Goal: Task Accomplishment & Management: Manage account settings

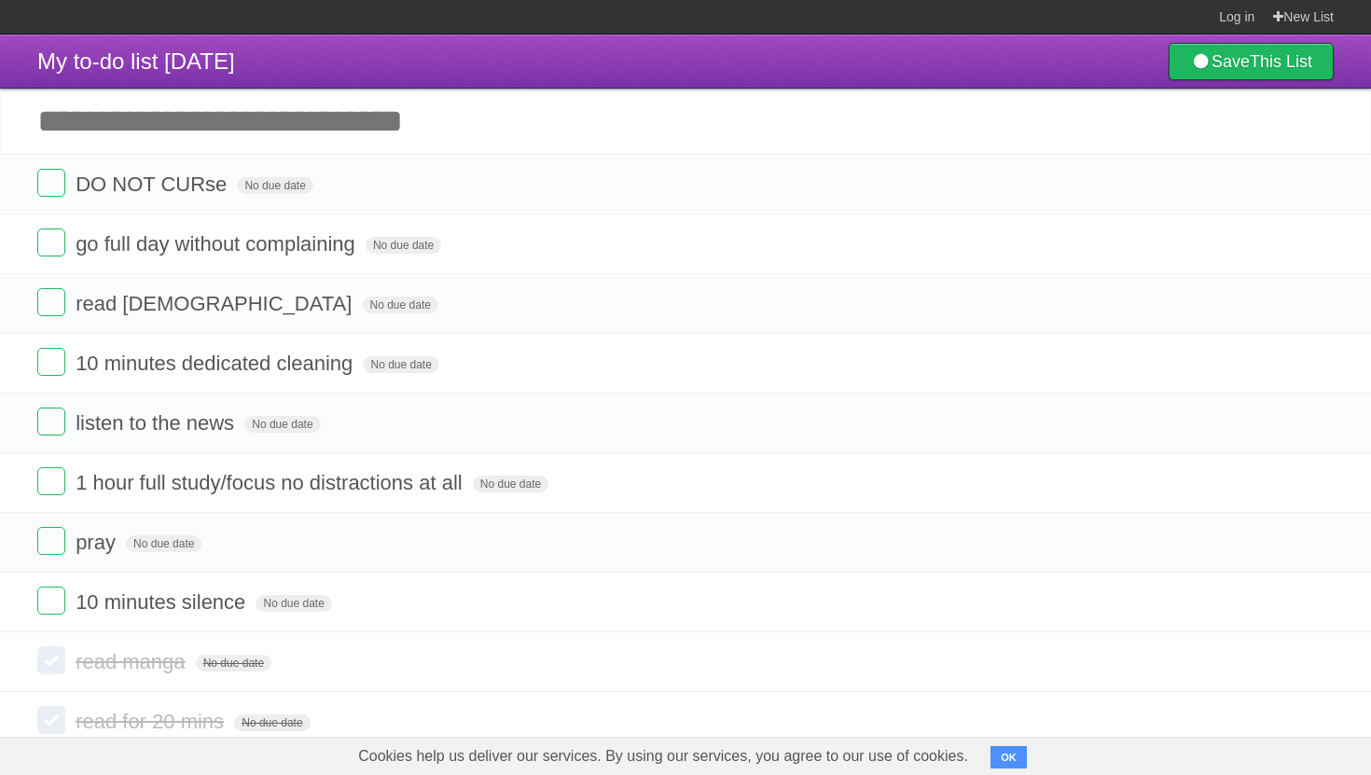
scroll to position [354, 0]
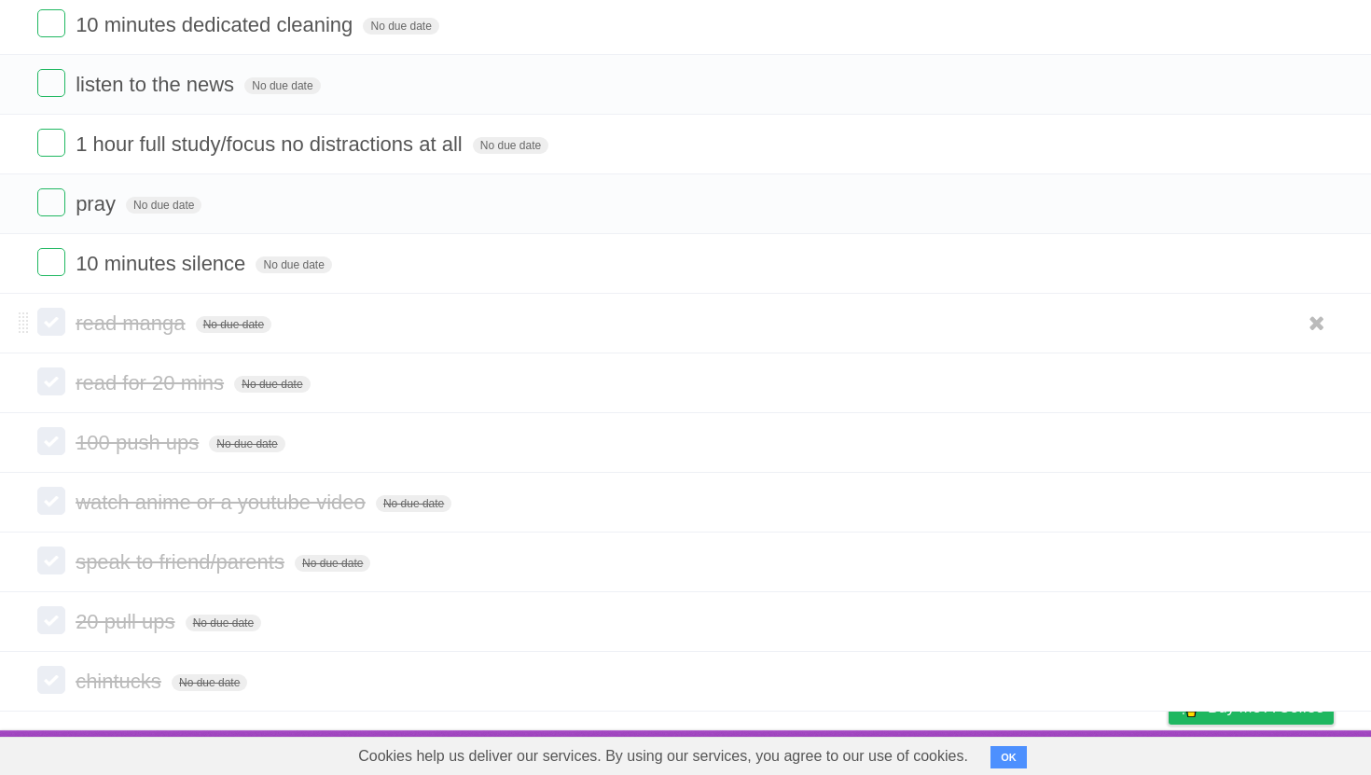
click at [58, 302] on li "read manga No due date White Red Blue Green Purple Orange" at bounding box center [685, 324] width 1371 height 60
click at [58, 334] on li "read manga No due date White Red Blue Green Purple Orange" at bounding box center [685, 324] width 1371 height 60
click at [53, 320] on label at bounding box center [51, 322] width 28 height 28
click at [53, 379] on label at bounding box center [51, 381] width 28 height 28
click at [55, 427] on label at bounding box center [51, 441] width 28 height 28
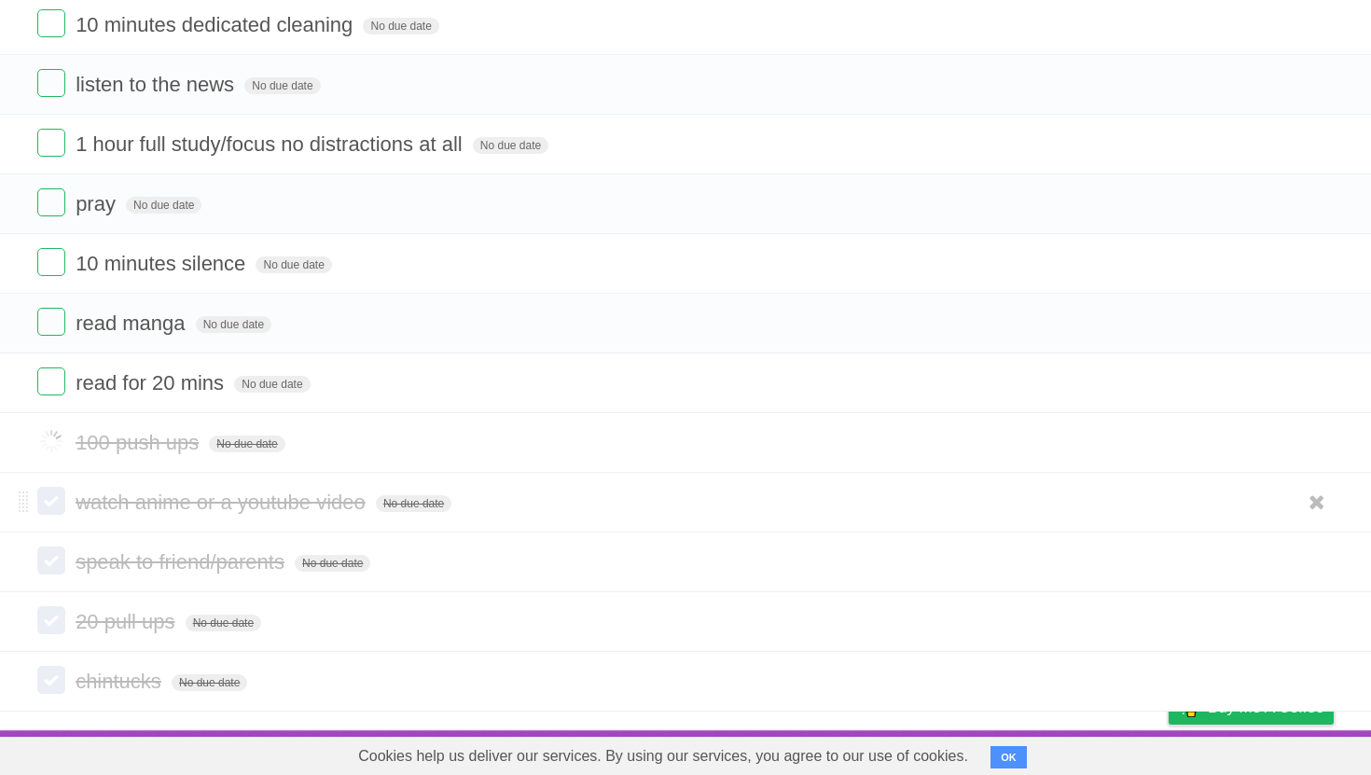
click at [55, 502] on label at bounding box center [51, 501] width 28 height 28
click at [55, 555] on label at bounding box center [51, 560] width 28 height 28
click at [57, 626] on label at bounding box center [51, 620] width 28 height 28
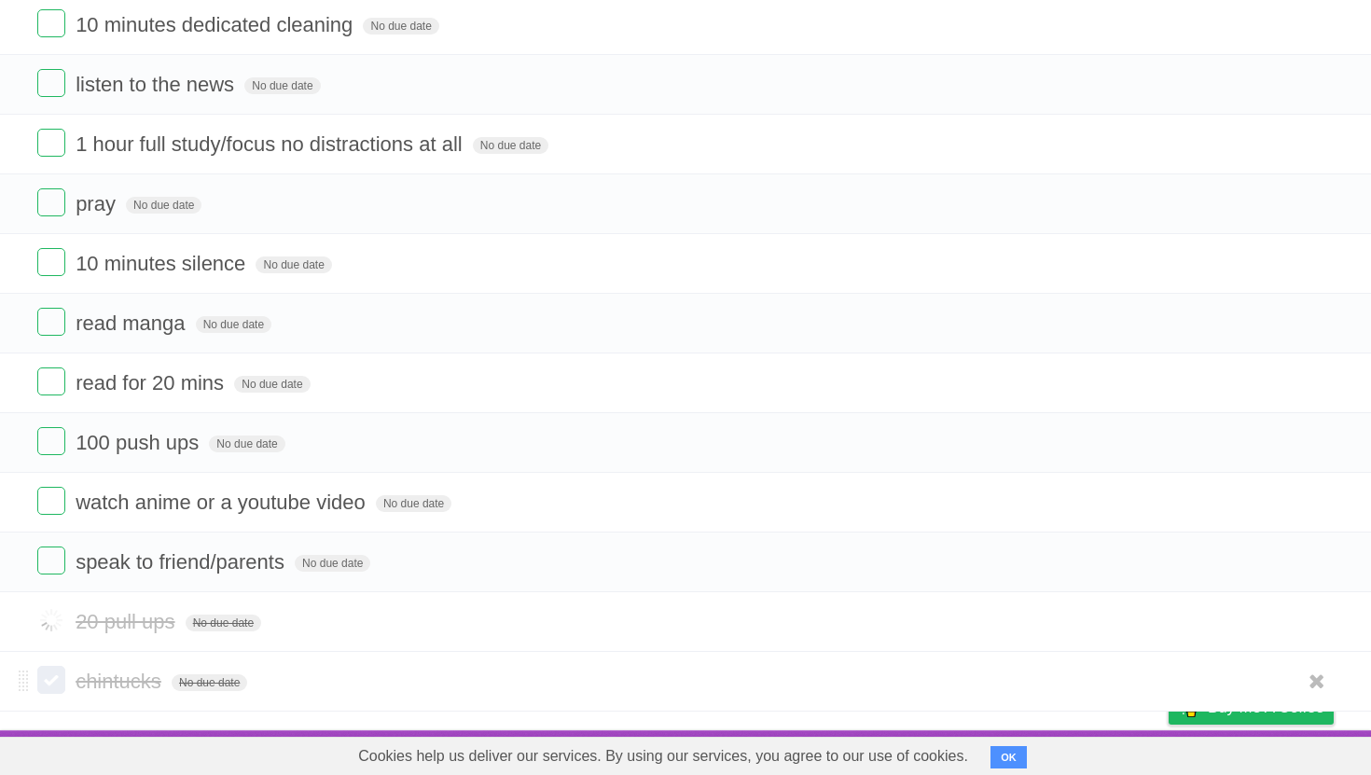
click at [51, 669] on label at bounding box center [51, 680] width 28 height 28
click at [60, 679] on label at bounding box center [51, 680] width 28 height 28
